Goal: Task Accomplishment & Management: Use online tool/utility

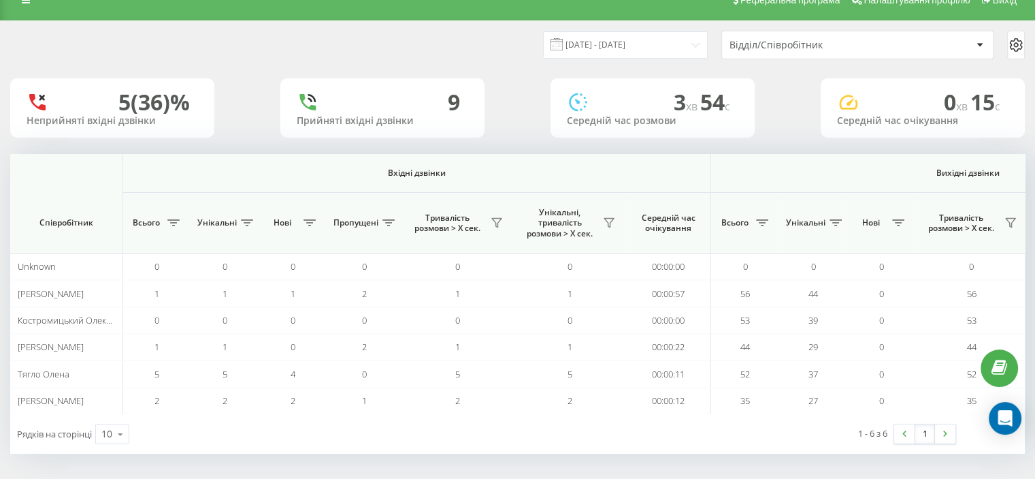
scroll to position [0, 884]
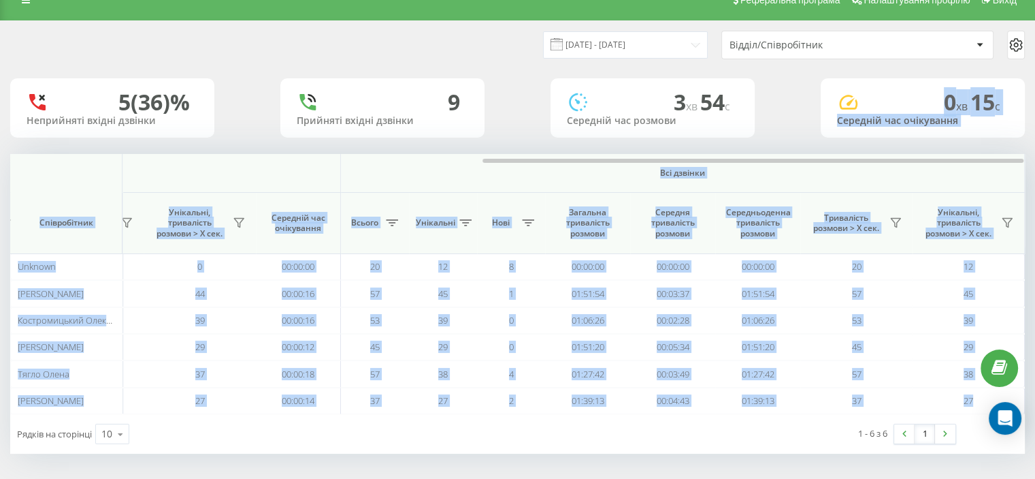
click at [735, 125] on div "19.08.2025 - 19.08.2025 Відділ/Співробітник 5 (36)% Неприйняті вхідні дзвінки 9…" at bounding box center [517, 237] width 1015 height 432
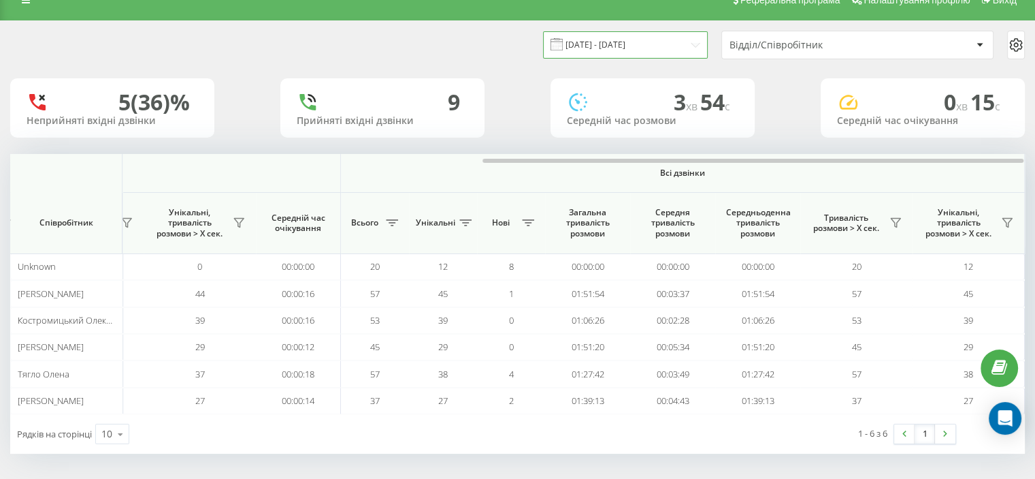
click at [654, 43] on input "19.08.2025 - 19.08.2025" at bounding box center [625, 44] width 165 height 27
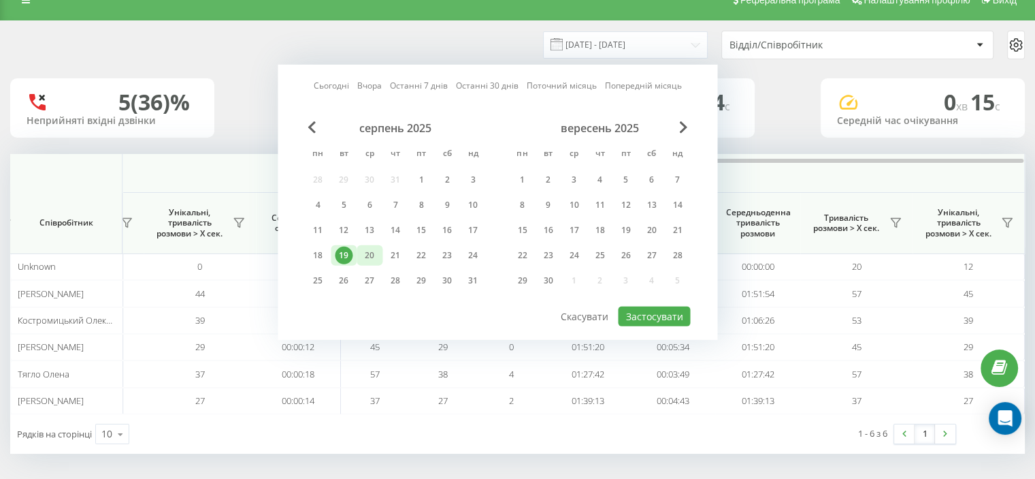
click at [368, 253] on div "20" at bounding box center [370, 255] width 18 height 18
click at [659, 311] on button "Застосувати" at bounding box center [654, 316] width 72 height 20
type input "[DATE] - [DATE]"
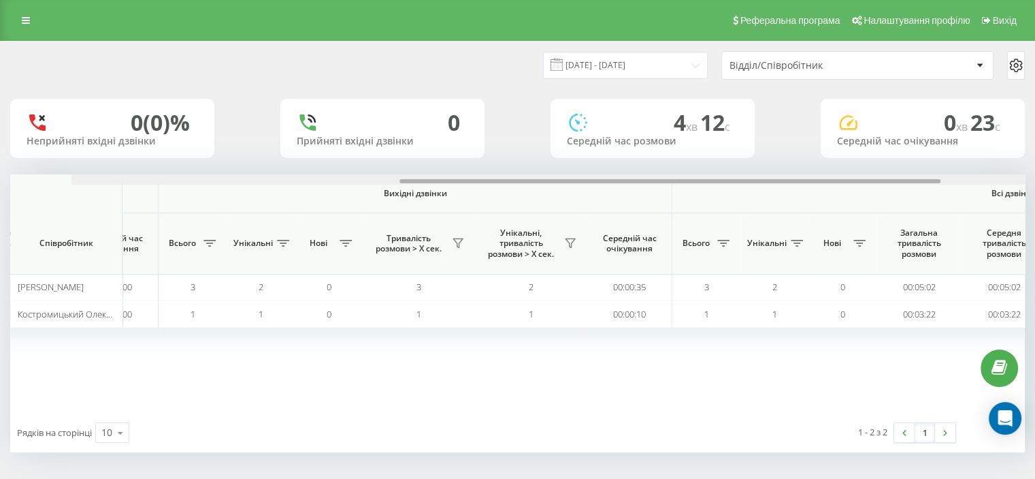
scroll to position [0, 884]
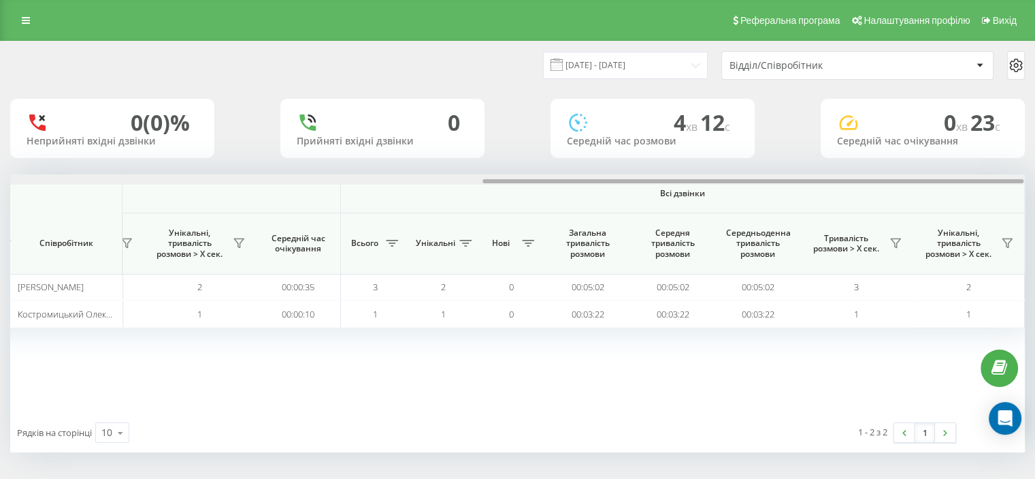
drag, startPoint x: 118, startPoint y: 179, endPoint x: 713, endPoint y: 127, distance: 597.2
click at [713, 127] on div "20.08.2025 - 20.08.2025 Відділ/Співробітник 0 (0)% Неприйняті вхідні дзвінки 0 …" at bounding box center [517, 247] width 1015 height 411
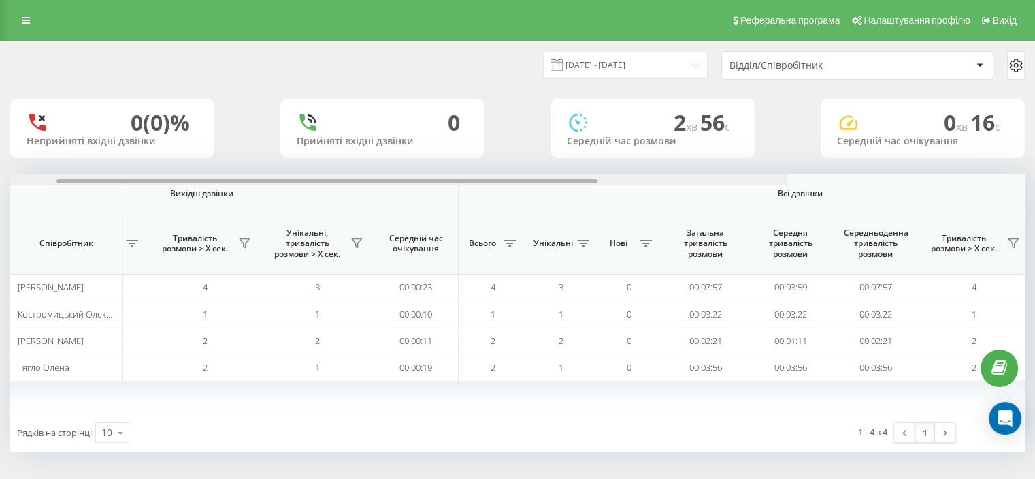
scroll to position [0, 884]
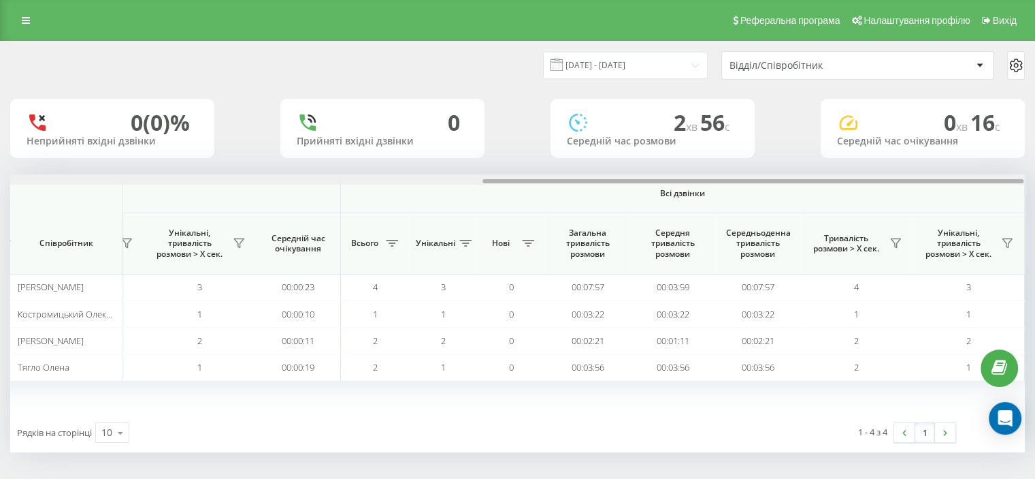
drag, startPoint x: 212, startPoint y: 180, endPoint x: 777, endPoint y: 157, distance: 564.8
click at [772, 157] on div "20.08.2025 - 20.08.2025 Відділ/Співробітник 0 (0)% Неприйняті вхідні дзвінки 0 …" at bounding box center [517, 247] width 1015 height 411
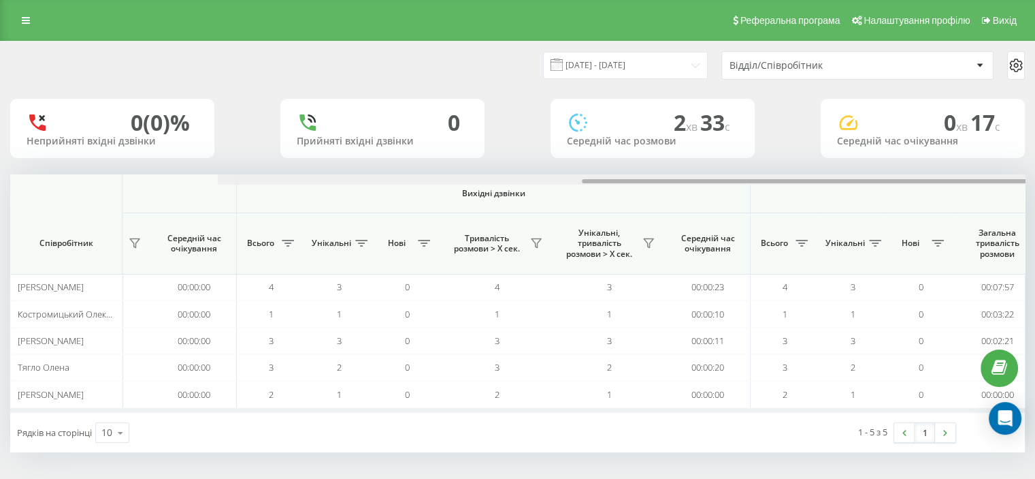
scroll to position [0, 884]
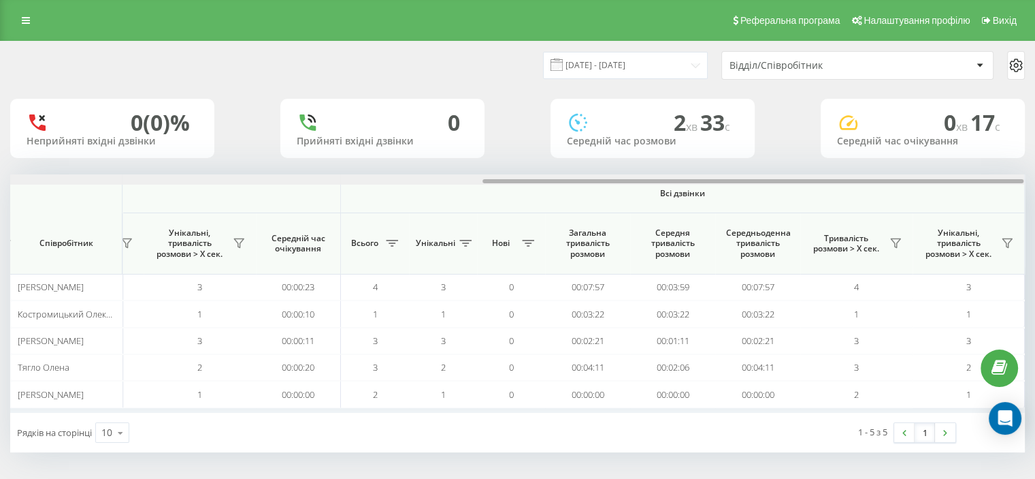
drag, startPoint x: 253, startPoint y: 182, endPoint x: 964, endPoint y: 132, distance: 712.5
click at [967, 140] on div "20.08.2025 - 20.08.2025 Відділ/Співробітник 0 (0)% Неприйняті вхідні дзвінки 0 …" at bounding box center [517, 247] width 1015 height 411
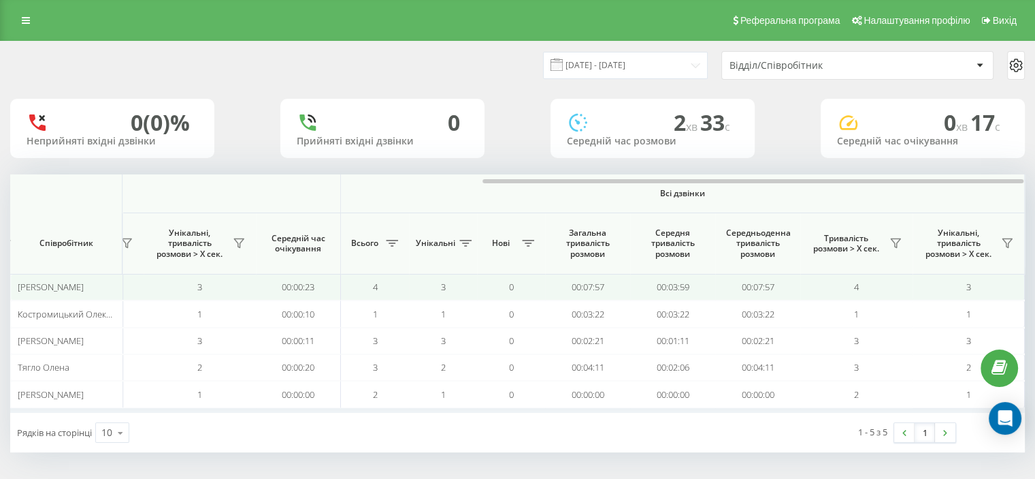
scroll to position [0, 0]
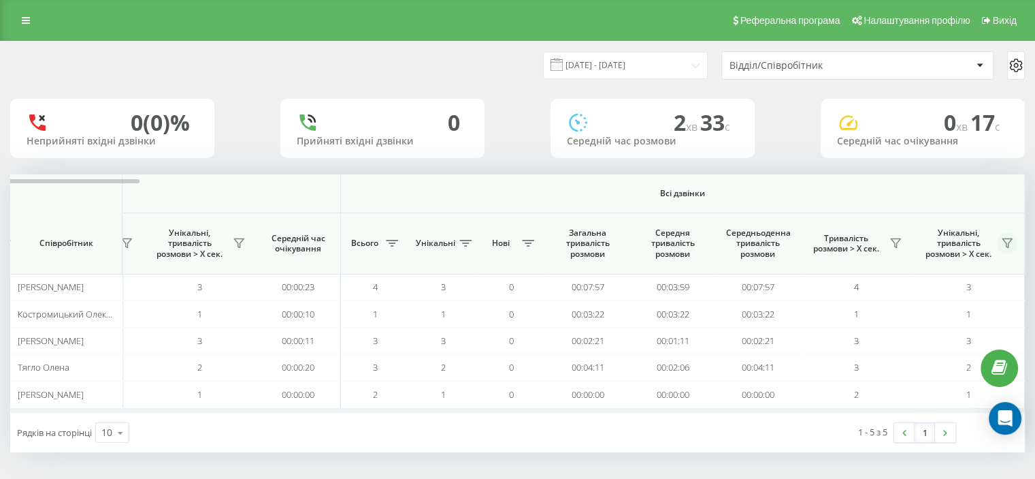
click at [1007, 242] on icon at bounding box center [1007, 243] width 11 height 11
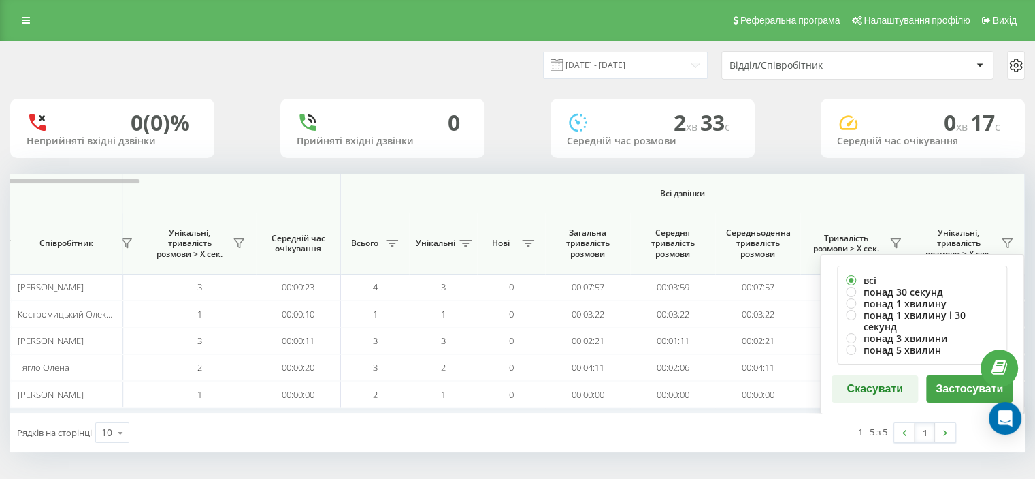
click at [931, 190] on span "Всі дзвінки" at bounding box center [682, 193] width 603 height 11
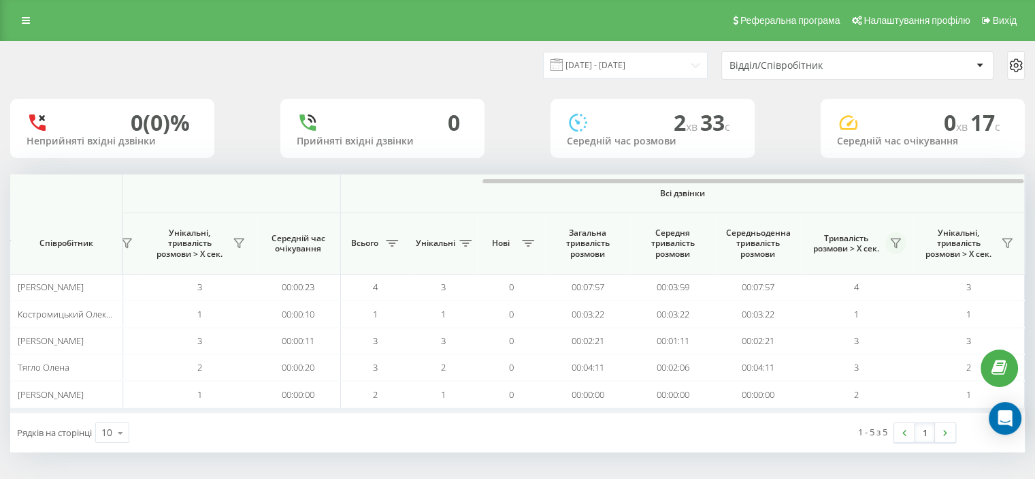
click at [899, 244] on icon at bounding box center [895, 243] width 11 height 11
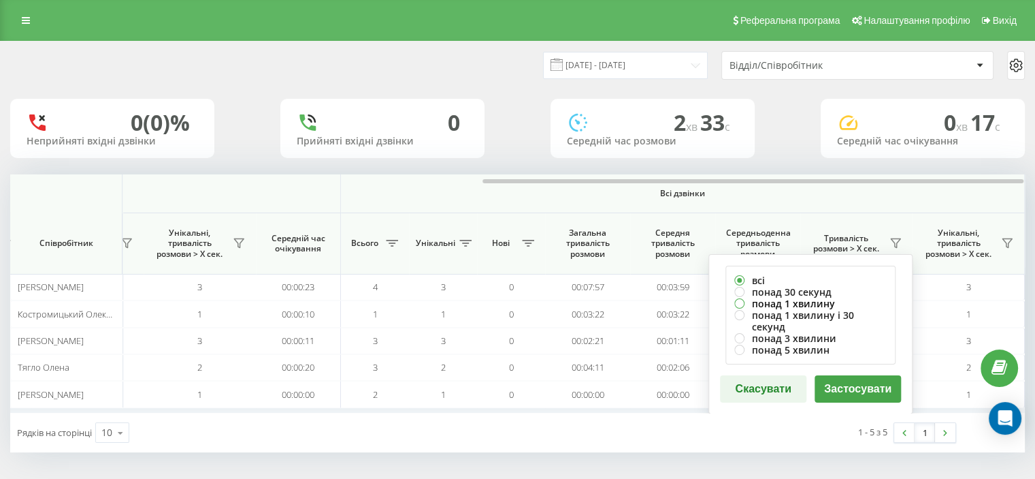
click at [779, 305] on label "понад 1 хвилину" at bounding box center [811, 303] width 152 height 12
radio input "true"
click at [858, 376] on button "Застосувати" at bounding box center [858, 388] width 86 height 27
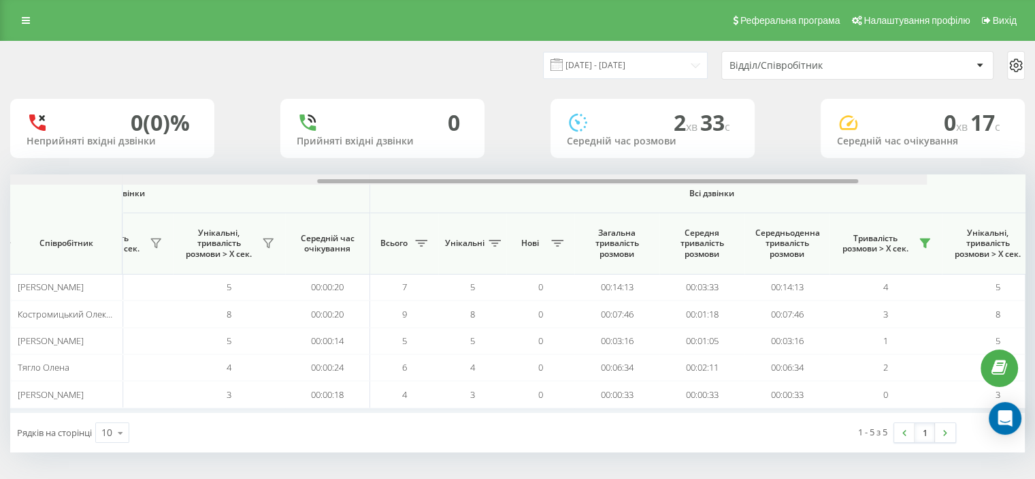
scroll to position [0, 884]
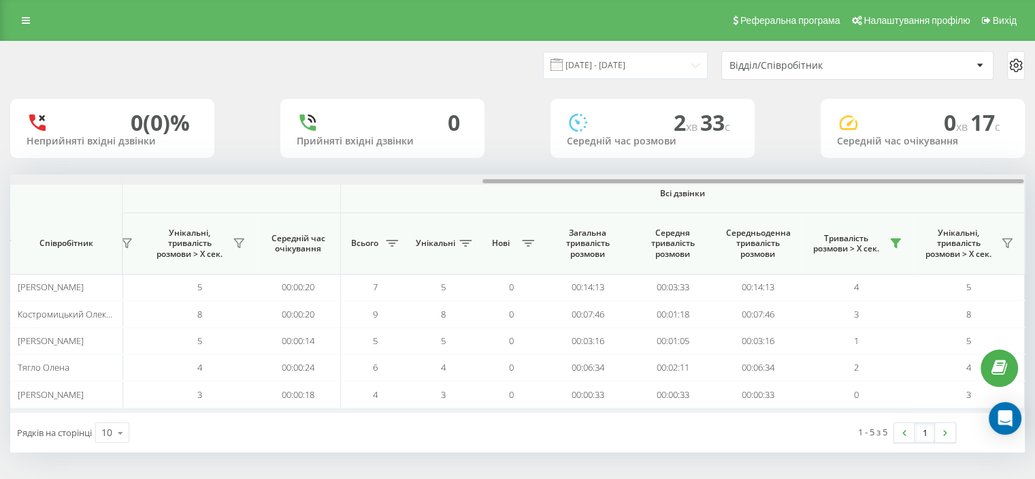
drag, startPoint x: 238, startPoint y: 181, endPoint x: 950, endPoint y: 140, distance: 714.0
click at [950, 140] on div "20.08.2025 - 20.08.2025 Відділ/Співробітник 0 (0)% Неприйняті вхідні дзвінки 0 …" at bounding box center [517, 247] width 1015 height 411
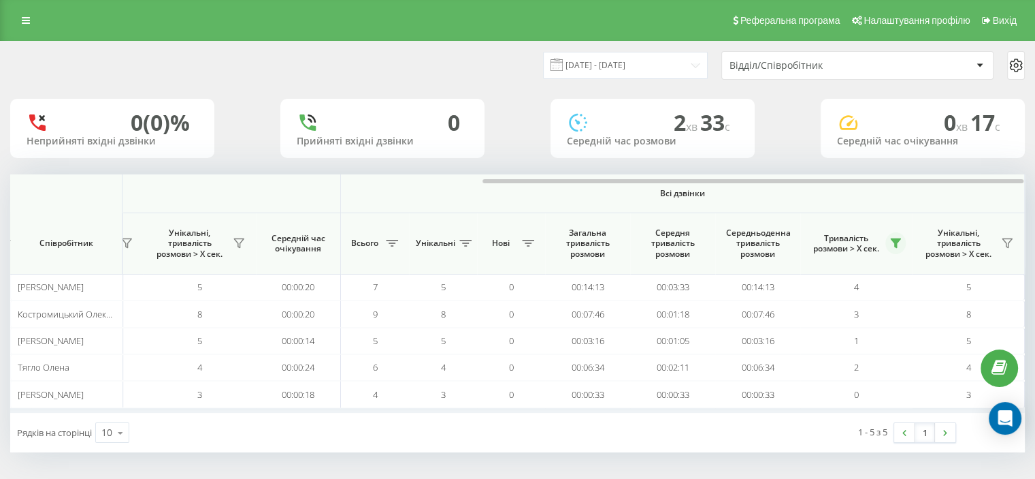
scroll to position [0, 0]
click at [1010, 235] on button at bounding box center [1007, 243] width 20 height 22
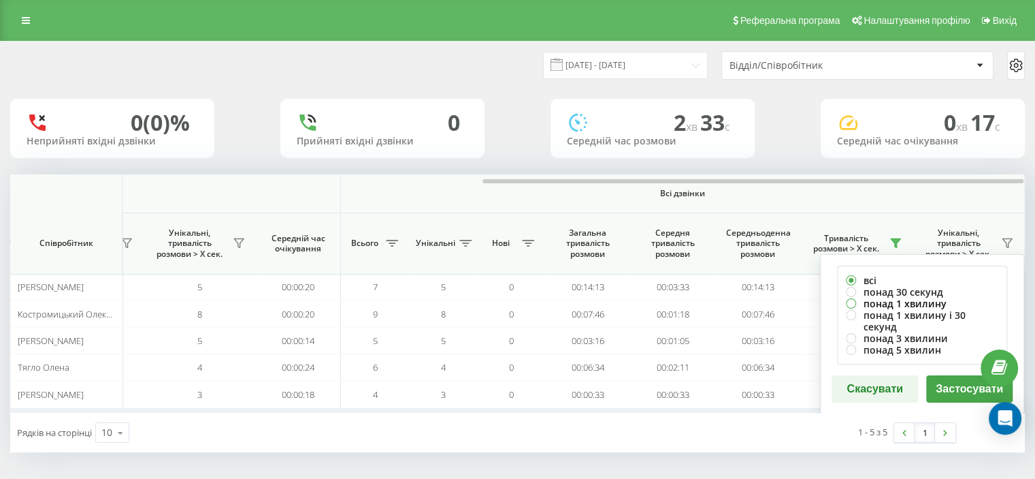
drag, startPoint x: 882, startPoint y: 300, endPoint x: 891, endPoint y: 303, distance: 9.5
click at [882, 300] on label "понад 1 хвилину" at bounding box center [922, 303] width 152 height 12
radio input "true"
drag, startPoint x: 953, startPoint y: 377, endPoint x: 873, endPoint y: 322, distance: 97.4
click at [953, 378] on button "Застосувати" at bounding box center [970, 388] width 86 height 27
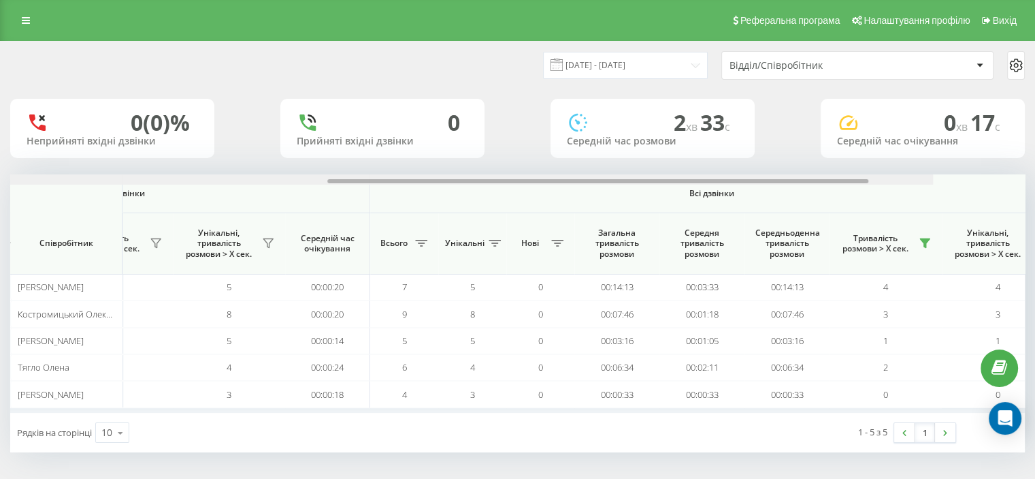
scroll to position [0, 884]
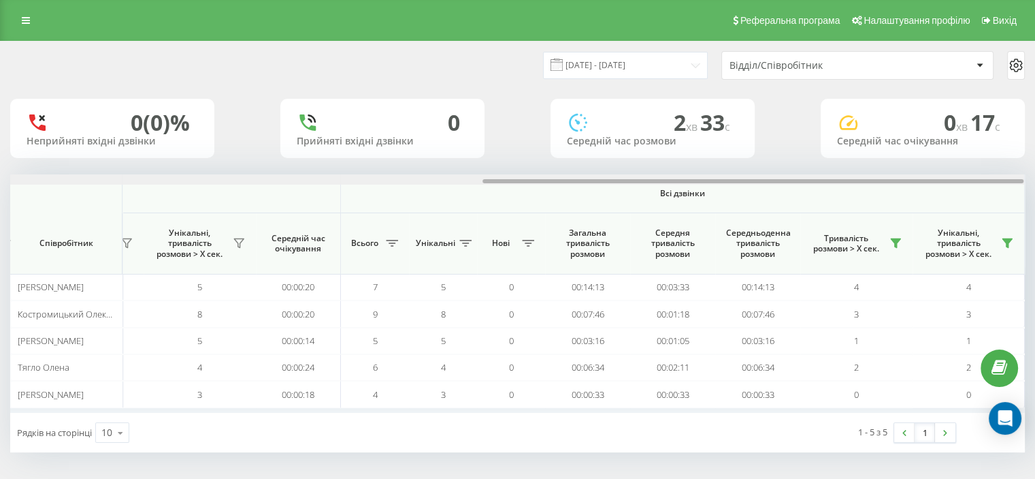
drag, startPoint x: 226, startPoint y: 180, endPoint x: 817, endPoint y: 156, distance: 591.4
click at [817, 156] on div "20.08.2025 - 20.08.2025 Відділ/Співробітник 0 (0)% Неприйняті вхідні дзвінки 0 …" at bounding box center [517, 247] width 1015 height 411
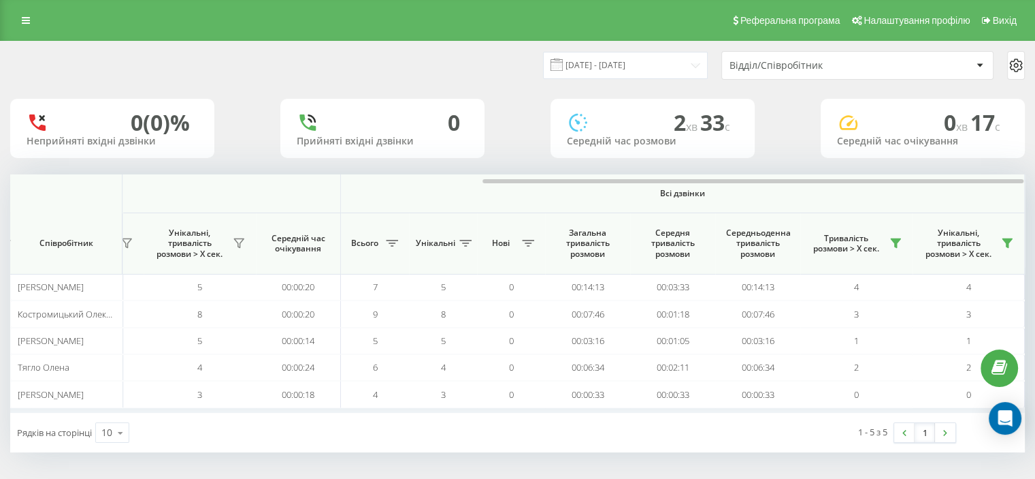
scroll to position [0, 0]
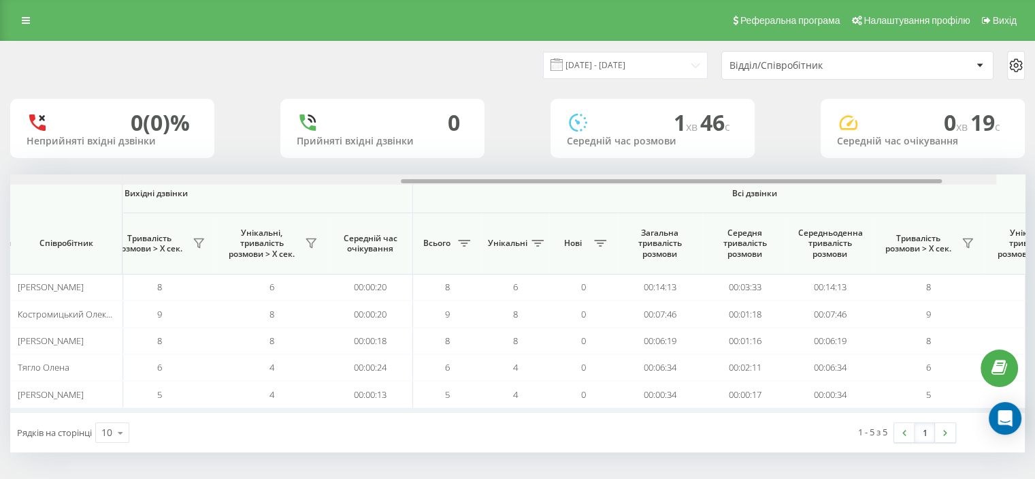
scroll to position [0, 884]
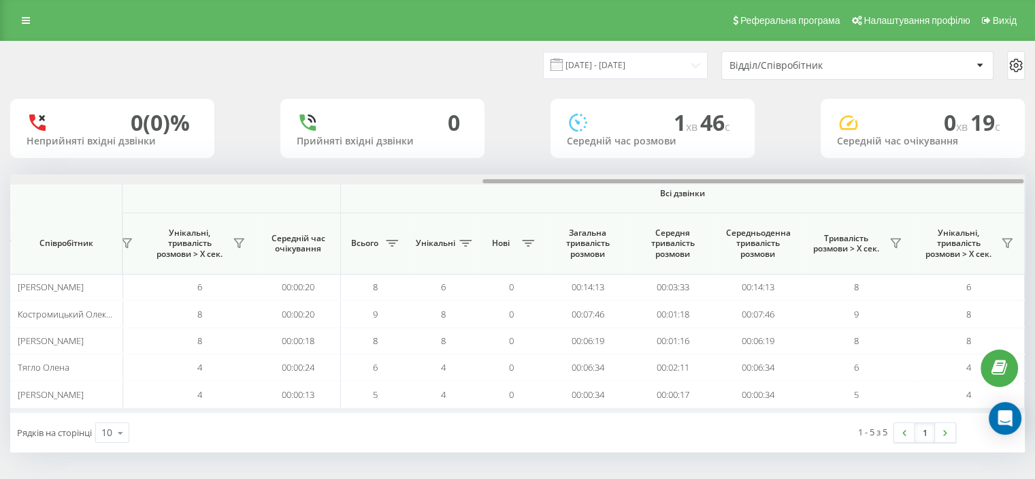
drag, startPoint x: 250, startPoint y: 180, endPoint x: 1020, endPoint y: 130, distance: 771.6
click at [1020, 130] on div "20.08.2025 - 20.08.2025 Відділ/Співробітник 0 (0)% Неприйняті вхідні дзвінки 0 …" at bounding box center [517, 247] width 1015 height 411
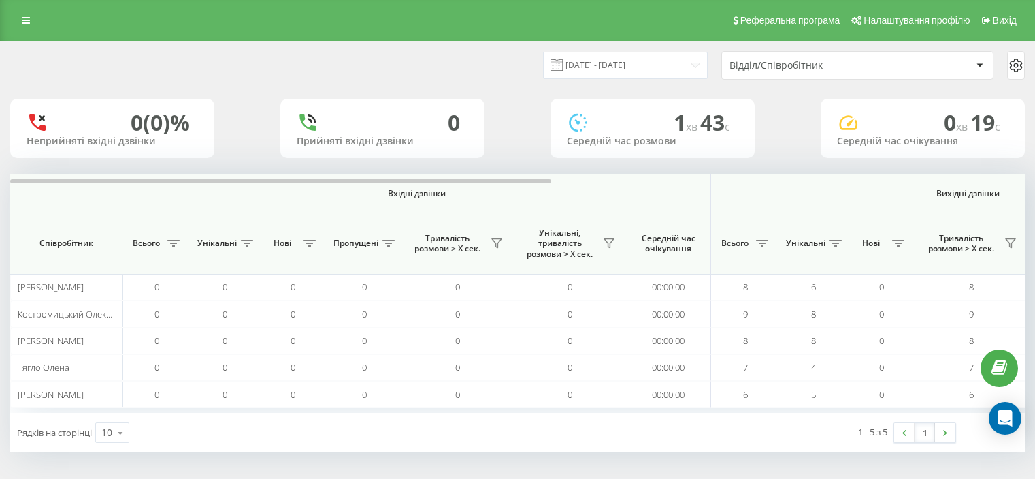
click at [26, 27] on link at bounding box center [26, 20] width 25 height 19
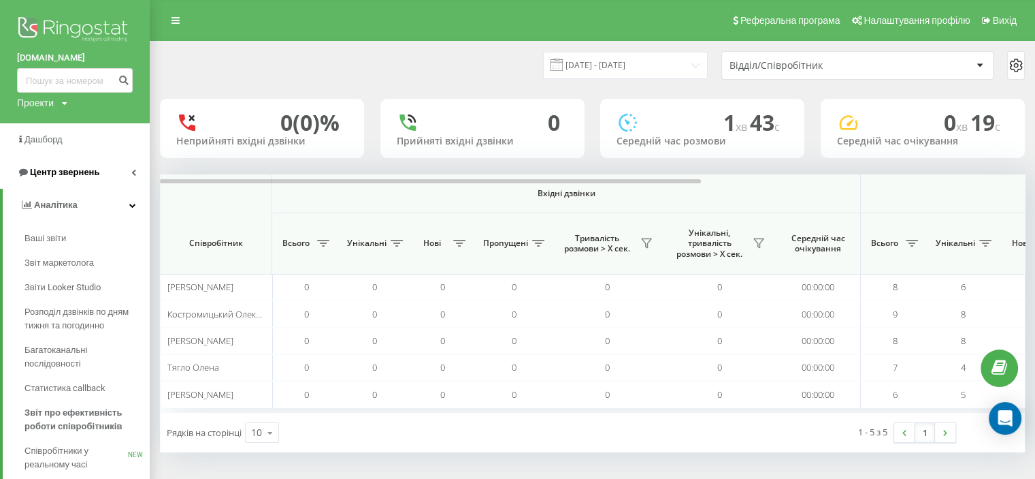
click at [65, 172] on span "Центр звернень" at bounding box center [64, 172] width 69 height 10
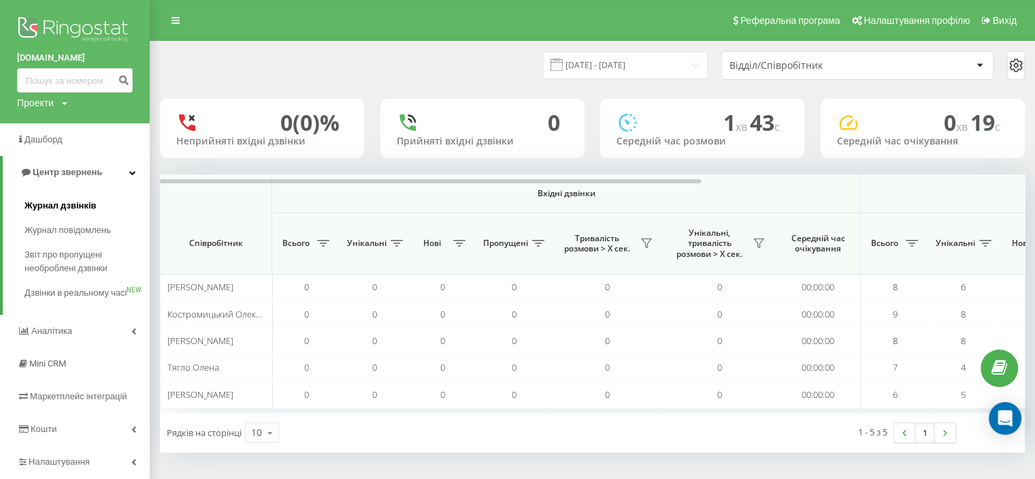
click at [61, 206] on span "Журнал дзвінків" at bounding box center [61, 206] width 72 height 14
click at [65, 202] on span "Журнал дзвінків" at bounding box center [61, 206] width 72 height 14
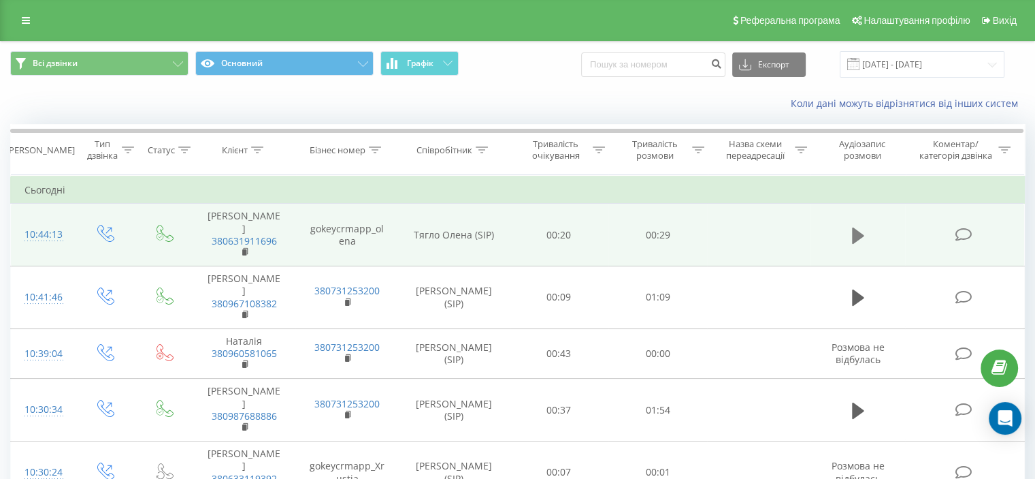
click at [858, 227] on icon at bounding box center [858, 235] width 12 height 16
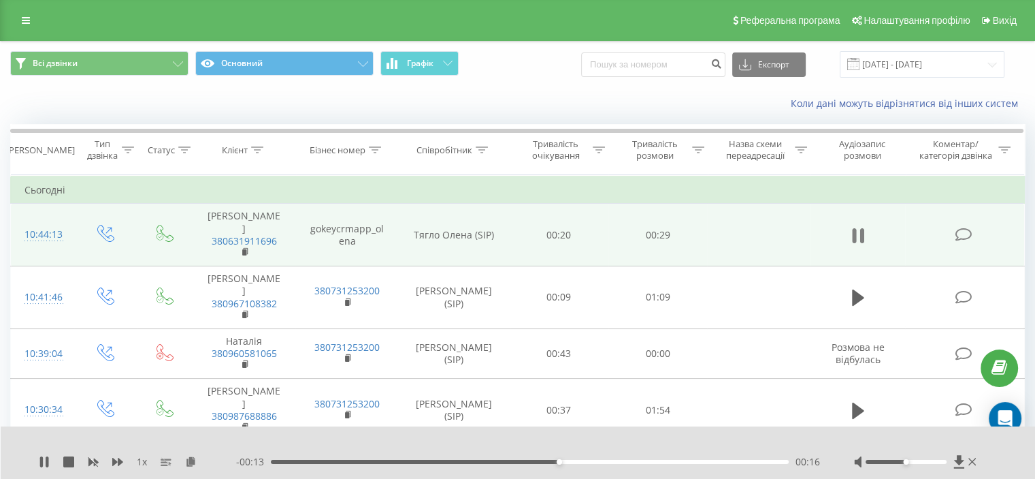
click at [858, 229] on icon at bounding box center [858, 235] width 12 height 19
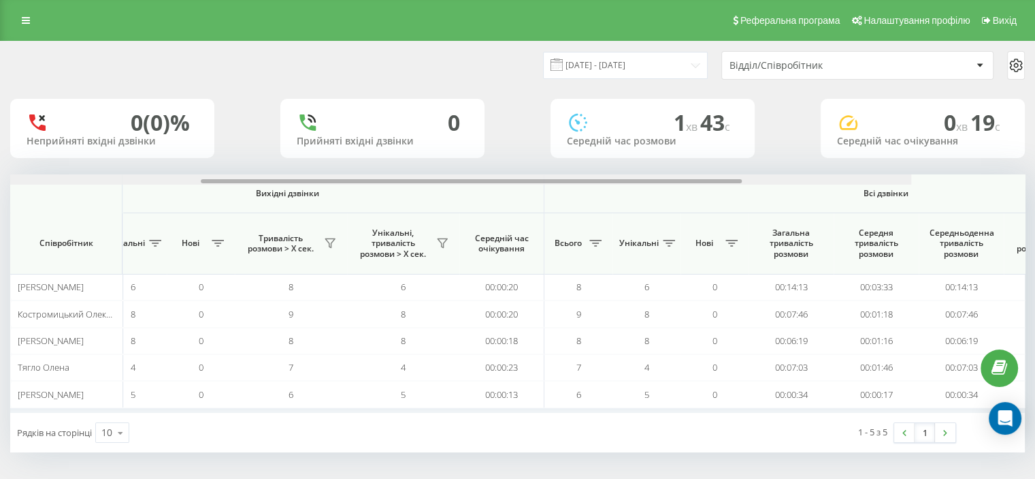
scroll to position [0, 884]
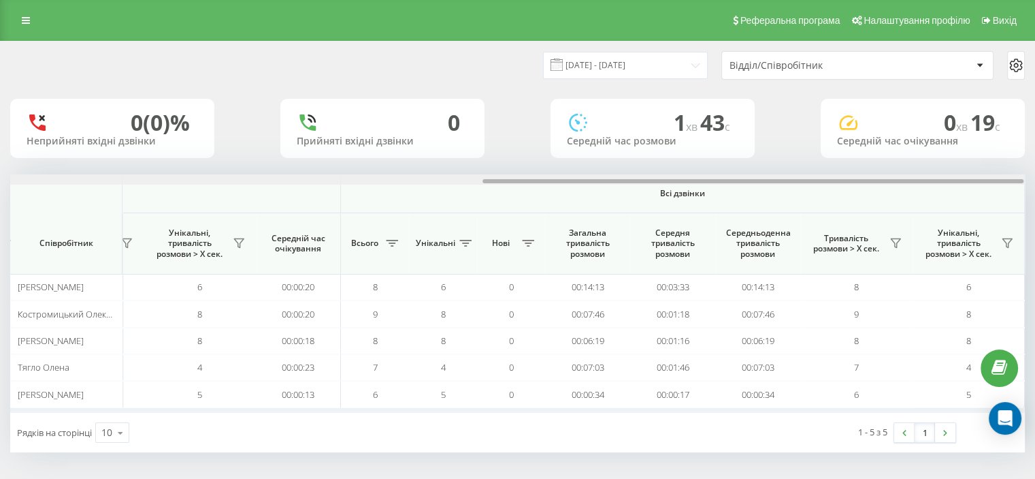
drag, startPoint x: 222, startPoint y: 180, endPoint x: 956, endPoint y: 139, distance: 735.0
click at [954, 140] on div "[DATE] - [DATE] Відділ/Співробітник 0 (0)% Неприйняті вхідні дзвінки 0 Прийняті…" at bounding box center [517, 247] width 1015 height 411
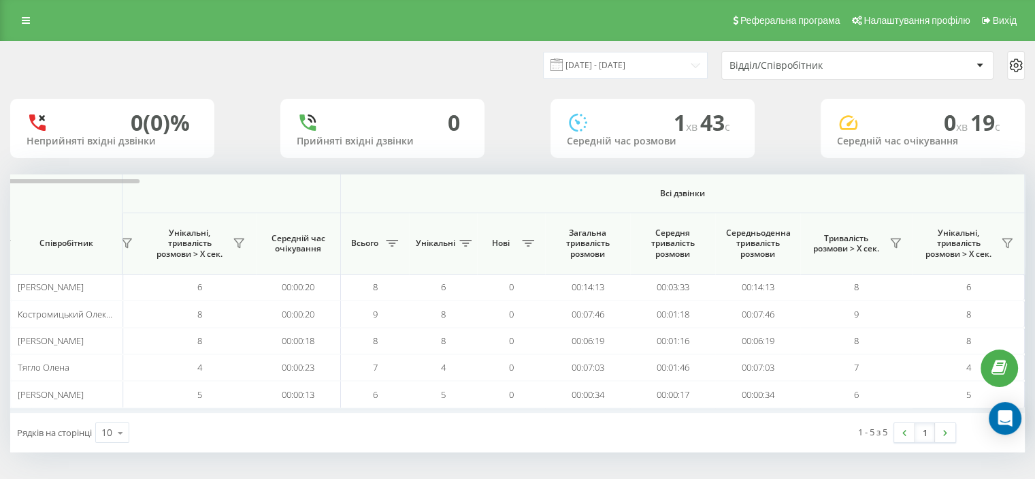
scroll to position [0, 0]
click at [889, 242] on button at bounding box center [896, 243] width 20 height 22
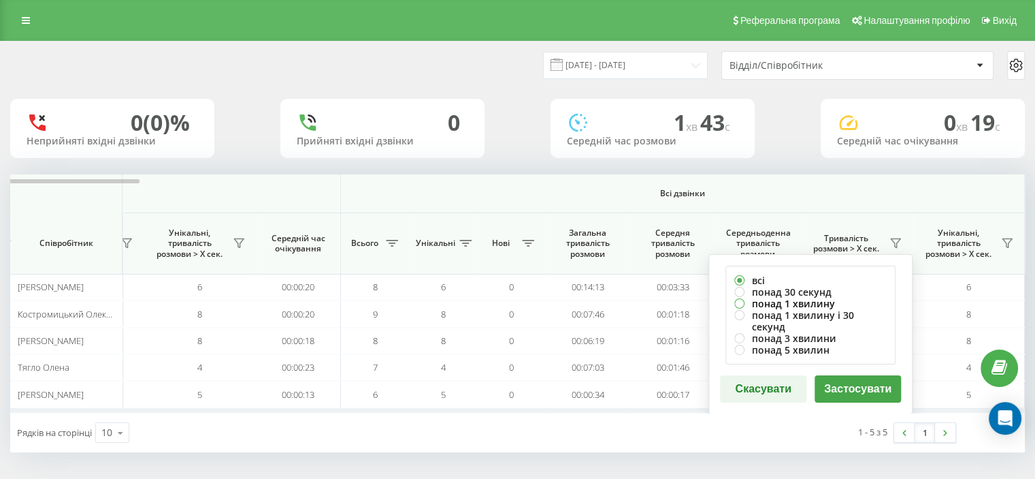
click at [782, 304] on label "понад 1 хвилину" at bounding box center [811, 303] width 152 height 12
radio input "true"
drag, startPoint x: 854, startPoint y: 372, endPoint x: 860, endPoint y: 374, distance: 6.9
click at [855, 375] on button "Застосувати" at bounding box center [858, 388] width 86 height 27
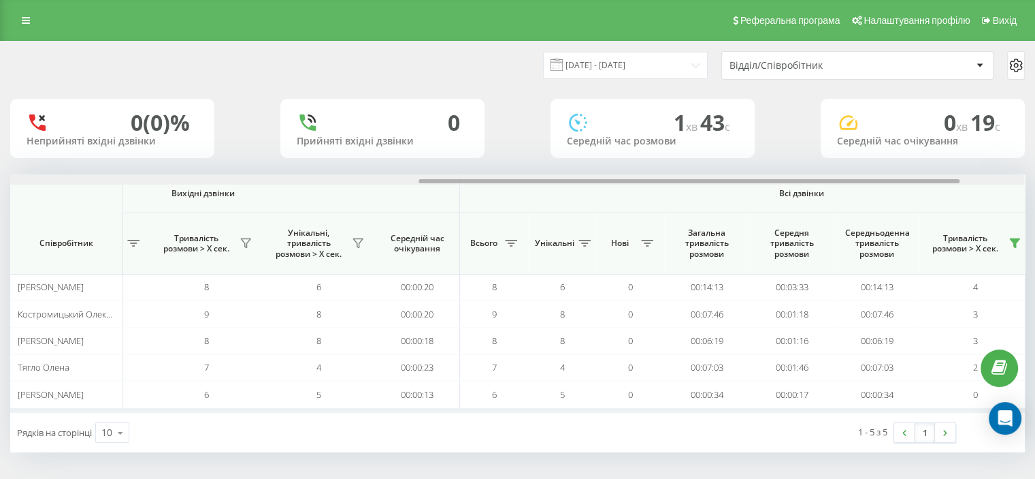
scroll to position [0, 884]
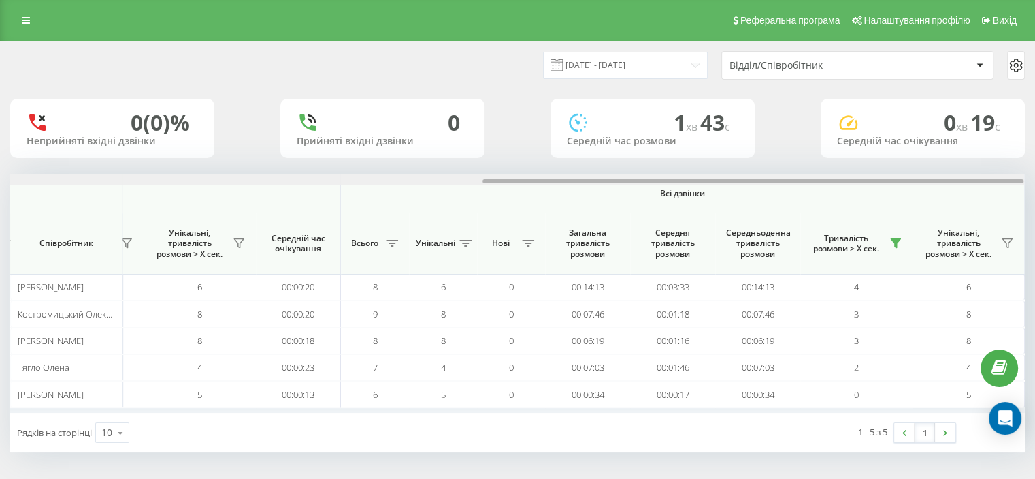
drag, startPoint x: 260, startPoint y: 180, endPoint x: 825, endPoint y: 159, distance: 565.4
click at [825, 159] on div "20.08.2025 - 20.08.2025 Відділ/Співробітник 0 (0)% Неприйняті вхідні дзвінки 0 …" at bounding box center [517, 247] width 1015 height 411
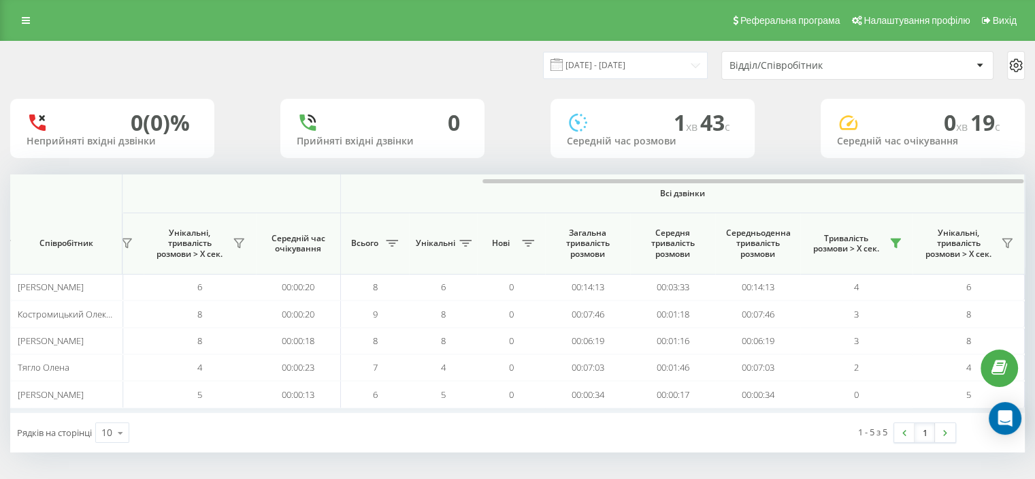
scroll to position [0, 0]
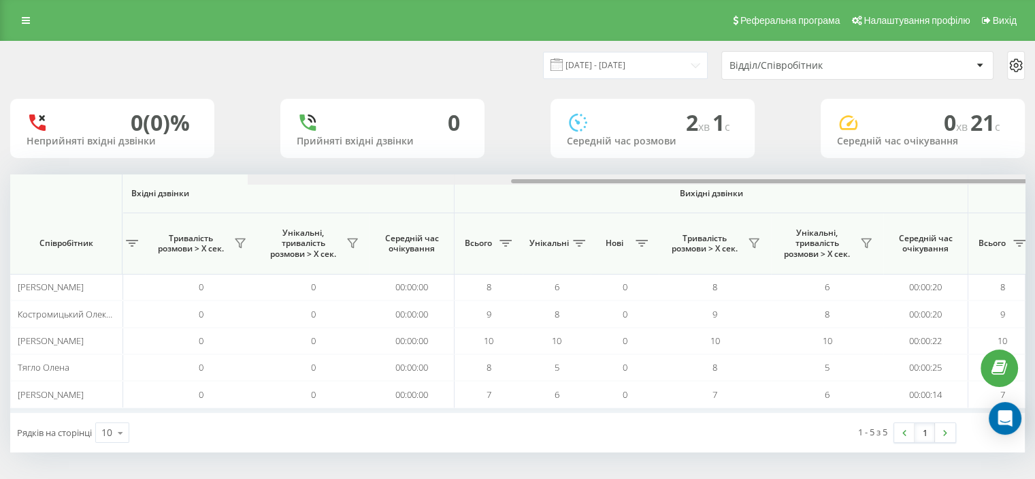
scroll to position [0, 884]
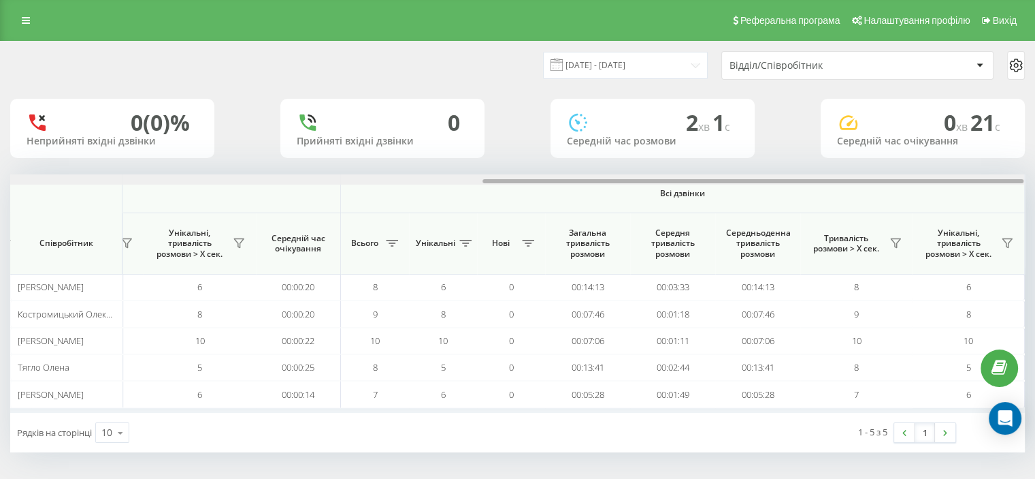
drag, startPoint x: 221, startPoint y: 182, endPoint x: 949, endPoint y: 124, distance: 730.0
click at [949, 124] on div "[DATE] - [DATE] Відділ/Співробітник 0 (0)% Неприйняті вхідні дзвінки 0 Прийняті…" at bounding box center [517, 247] width 1015 height 411
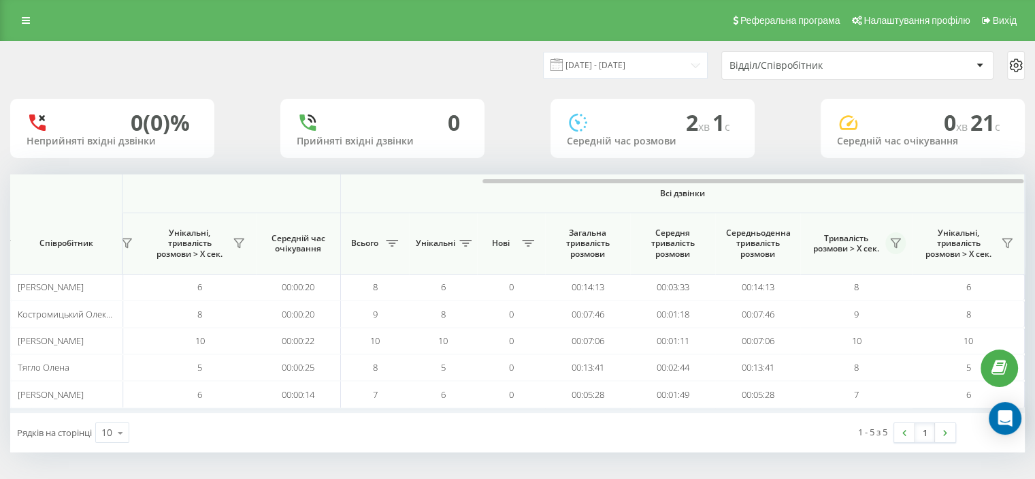
click at [897, 244] on icon at bounding box center [896, 243] width 10 height 9
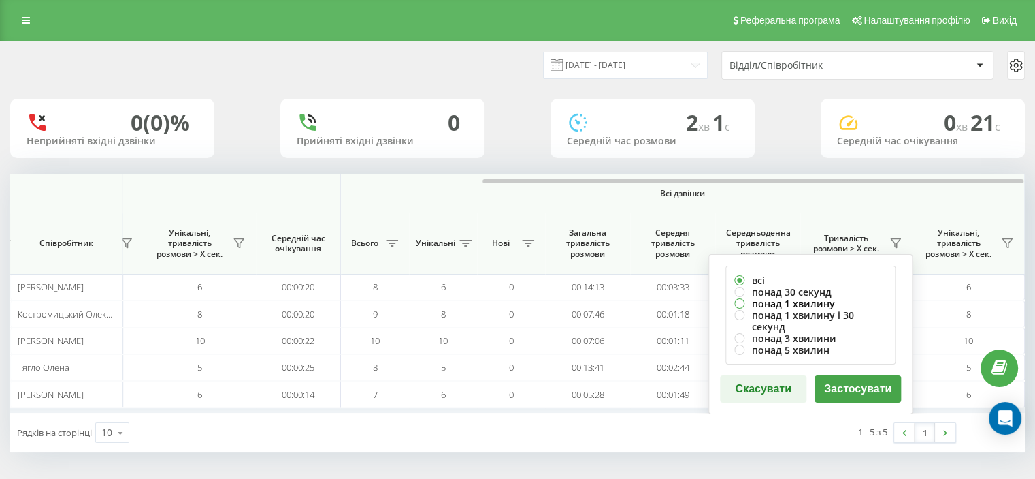
click at [782, 300] on label "понад 1 хвилину" at bounding box center [811, 303] width 152 height 12
radio input "true"
drag, startPoint x: 861, startPoint y: 375, endPoint x: 869, endPoint y: 385, distance: 13.1
click at [867, 383] on button "Застосувати" at bounding box center [858, 388] width 86 height 27
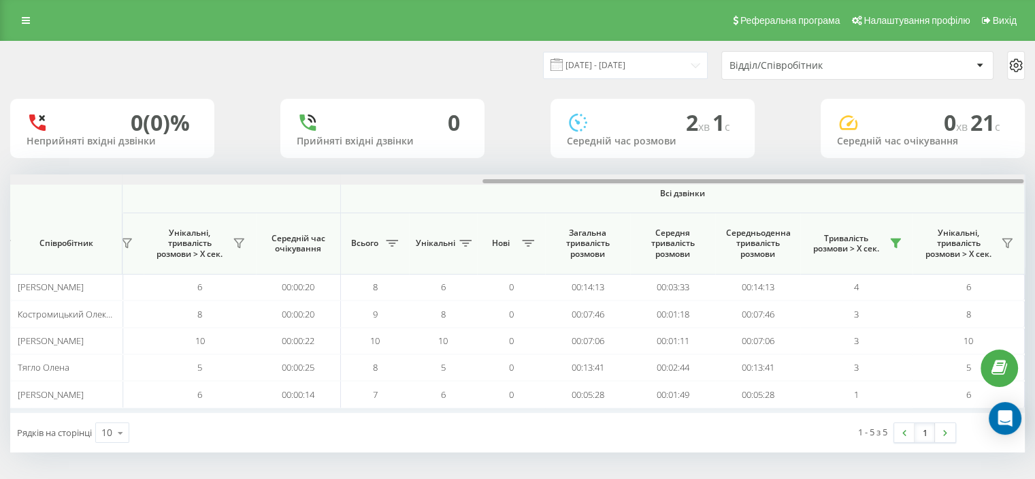
drag, startPoint x: 269, startPoint y: 176, endPoint x: 748, endPoint y: 163, distance: 479.5
click at [748, 163] on div "20.08.2025 - 20.08.2025 Відділ/Співробітник 0 (0)% Неприйняті вхідні дзвінки 0 …" at bounding box center [517, 247] width 1015 height 411
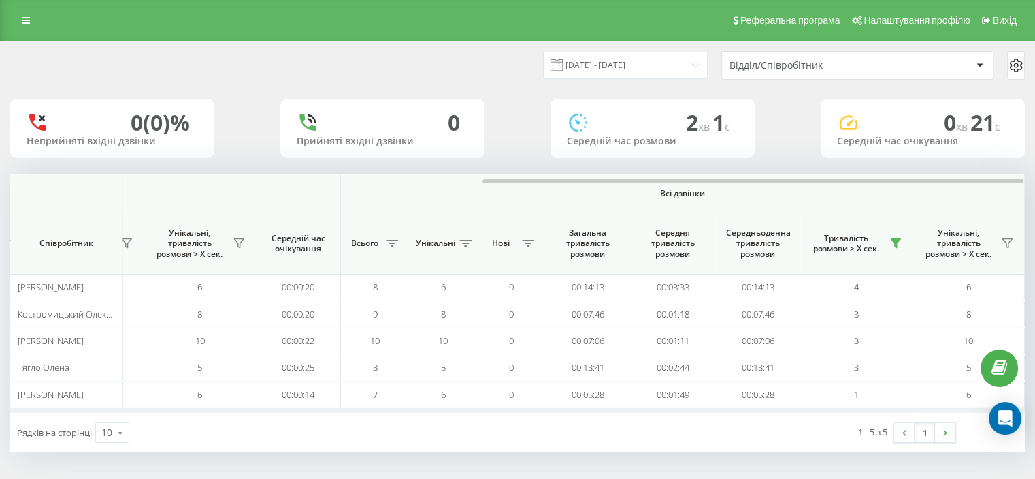
scroll to position [0, 0]
click at [1009, 246] on icon at bounding box center [1007, 243] width 11 height 11
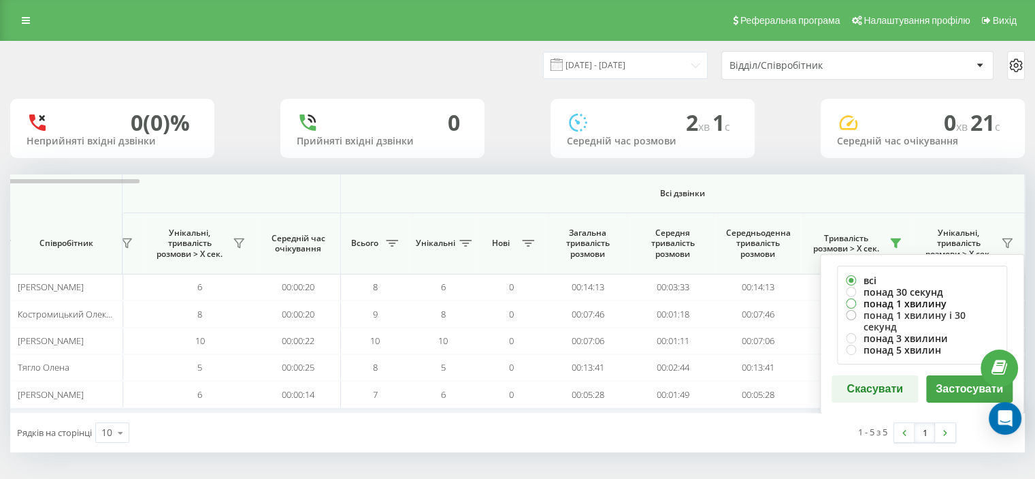
drag, startPoint x: 887, startPoint y: 304, endPoint x: 894, endPoint y: 308, distance: 7.6
click at [887, 305] on label "понад 1 хвилину" at bounding box center [922, 303] width 152 height 12
radio input "true"
click at [946, 376] on button "Застосувати" at bounding box center [970, 388] width 86 height 27
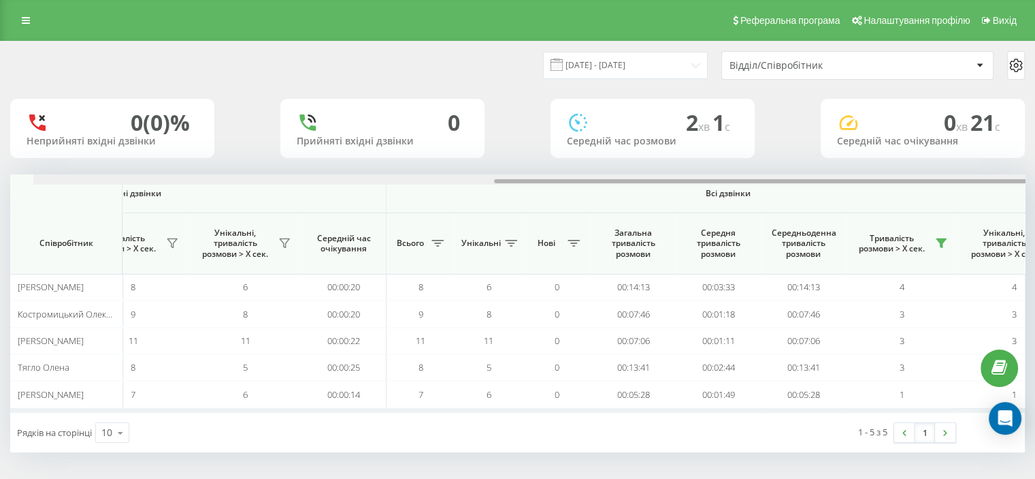
scroll to position [0, 884]
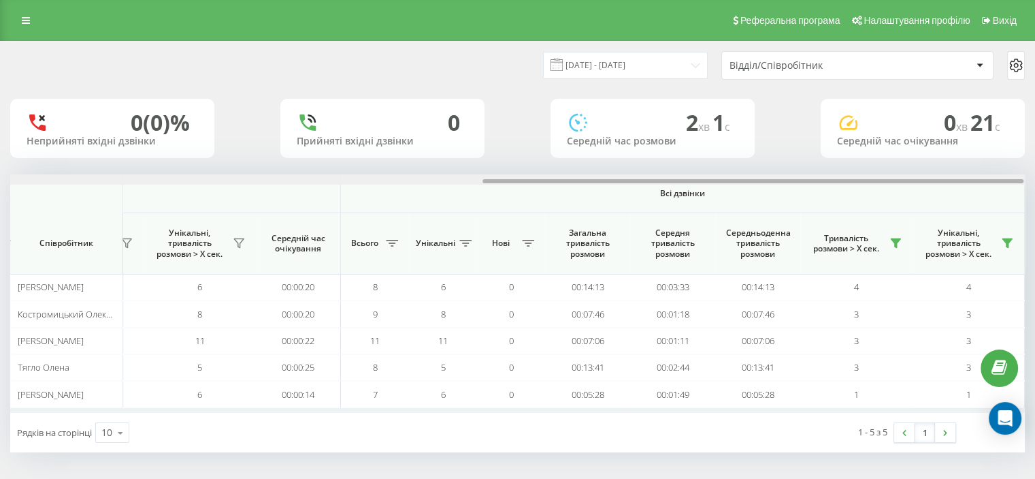
drag, startPoint x: 323, startPoint y: 182, endPoint x: 890, endPoint y: 141, distance: 568.6
click at [893, 150] on div "20.08.2025 - 20.08.2025 Відділ/Співробітник 0 (0)% Неприйняті вхідні дзвінки 0 …" at bounding box center [517, 247] width 1015 height 411
click at [1035, 159] on html "[DOMAIN_NAME] Проекти [DOMAIN_NAME] Дашборд Центр звернень Аналiтика Ваші звіти…" at bounding box center [517, 239] width 1035 height 479
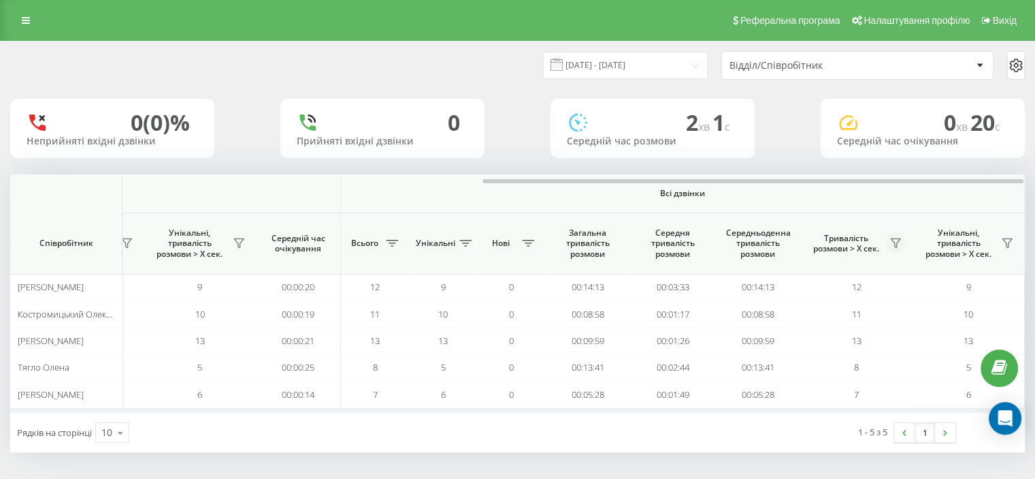
click at [897, 248] on icon at bounding box center [895, 243] width 11 height 11
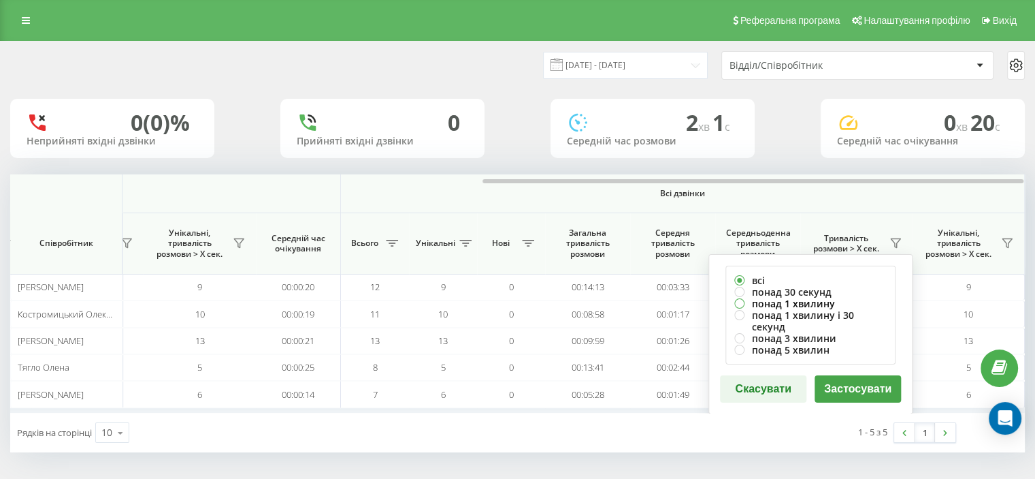
drag, startPoint x: 763, startPoint y: 304, endPoint x: 773, endPoint y: 305, distance: 10.2
click at [764, 304] on label "понад 1 хвилину" at bounding box center [811, 303] width 152 height 12
radio input "true"
click at [841, 381] on button "Застосувати" at bounding box center [858, 388] width 86 height 27
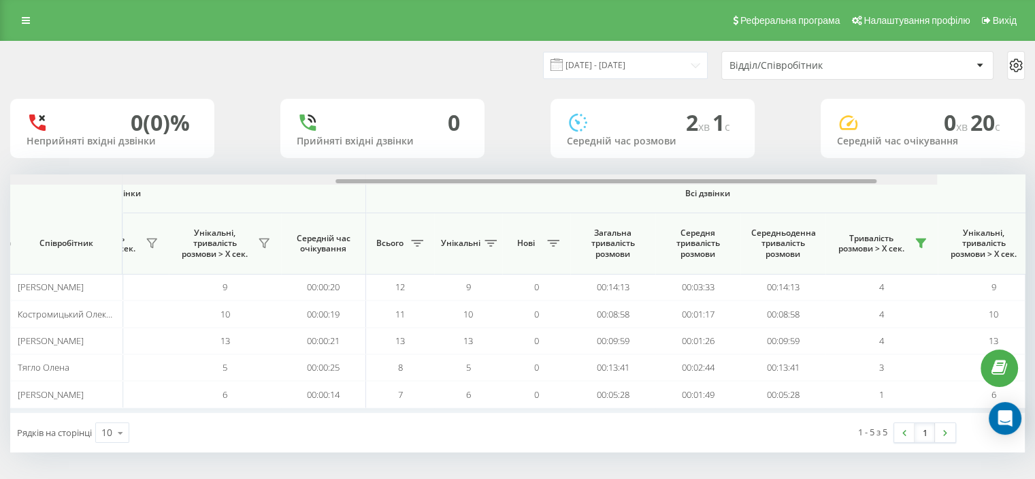
scroll to position [0, 884]
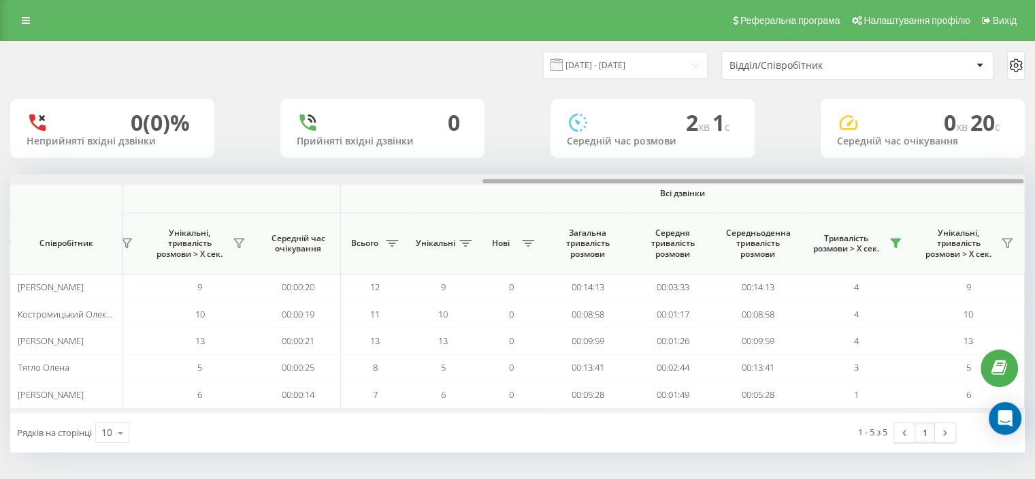
drag, startPoint x: 124, startPoint y: 180, endPoint x: 783, endPoint y: 138, distance: 660.3
click at [781, 139] on div "[DATE] - [DATE] Відділ/Співробітник 0 (0)% Неприйняті вхідні дзвінки 0 Прийняті…" at bounding box center [517, 247] width 1015 height 411
drag, startPoint x: 317, startPoint y: 180, endPoint x: 944, endPoint y: 173, distance: 627.0
click at [944, 173] on div "20.08.2025 - 20.08.2025 Відділ/Співробітник 0 (0)% Неприйняті вхідні дзвінки 0 …" at bounding box center [517, 247] width 1015 height 411
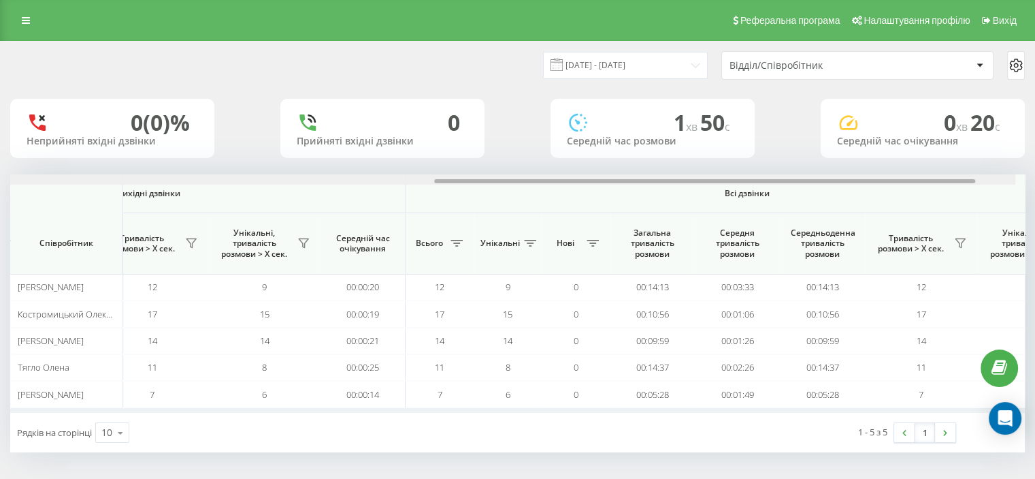
scroll to position [0, 884]
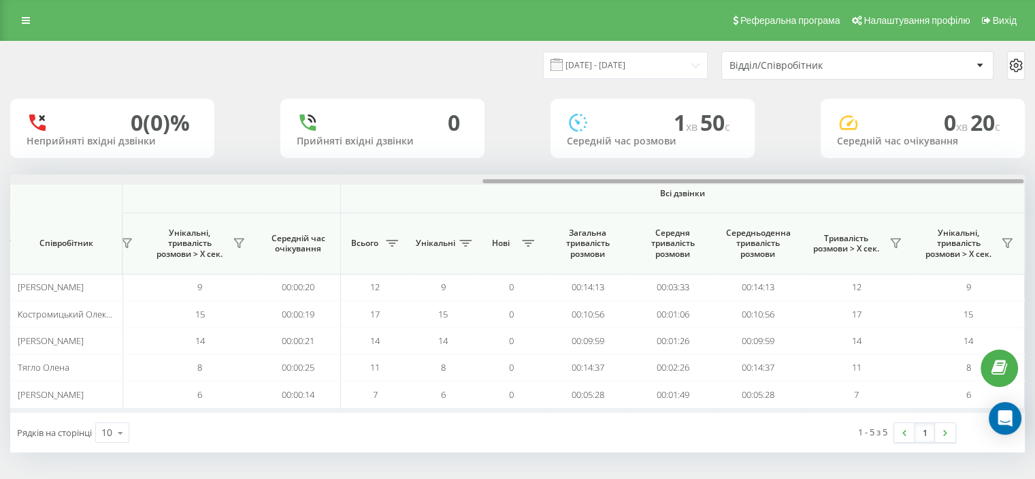
drag, startPoint x: 183, startPoint y: 182, endPoint x: 712, endPoint y: 176, distance: 529.0
click at [712, 176] on div at bounding box center [517, 179] width 1014 height 10
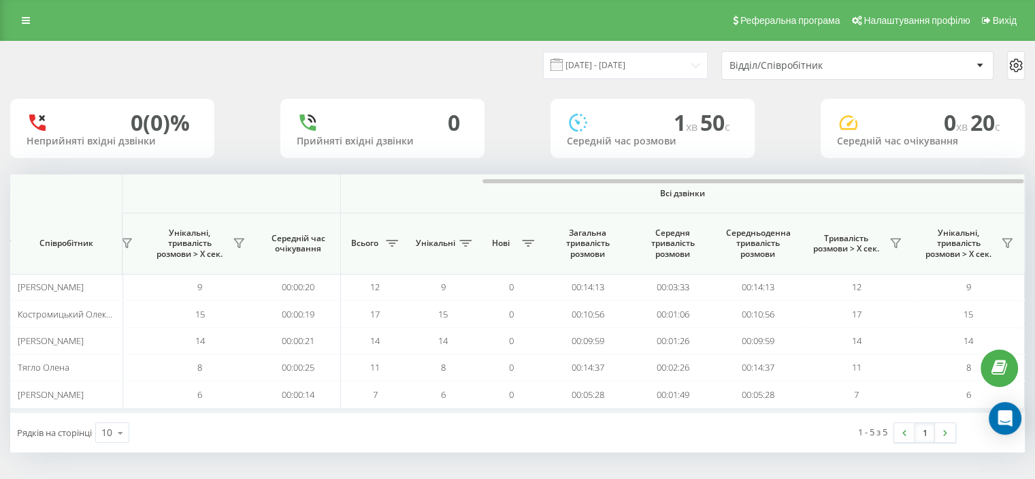
scroll to position [0, 0]
